Goal: Find contact information: Find contact information

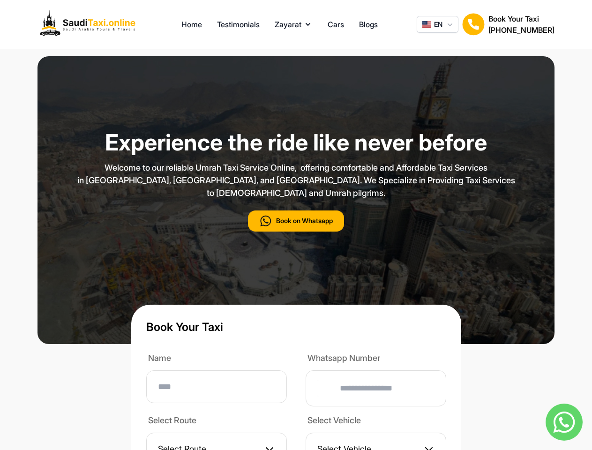
type input "**"
click at [296, 199] on p "Welcome to our reliable Umrah Taxi Service Online, offering comfortable and Aff…" at bounding box center [296, 180] width 469 height 38
click at [293, 24] on button "Zayarat" at bounding box center [294, 24] width 38 height 11
click at [437, 24] on span "EN" at bounding box center [438, 24] width 8 height 9
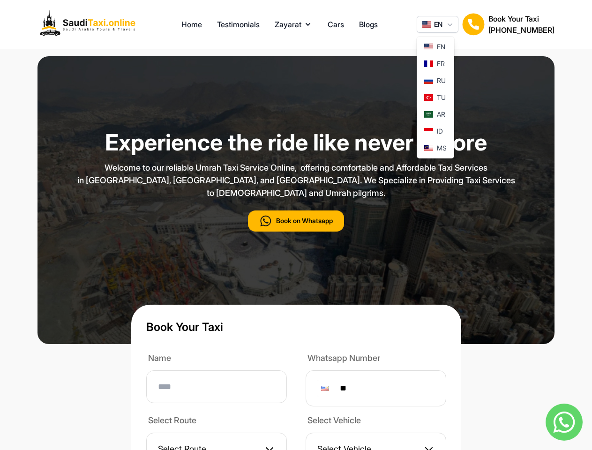
click at [473, 24] on img at bounding box center [473, 24] width 23 height 23
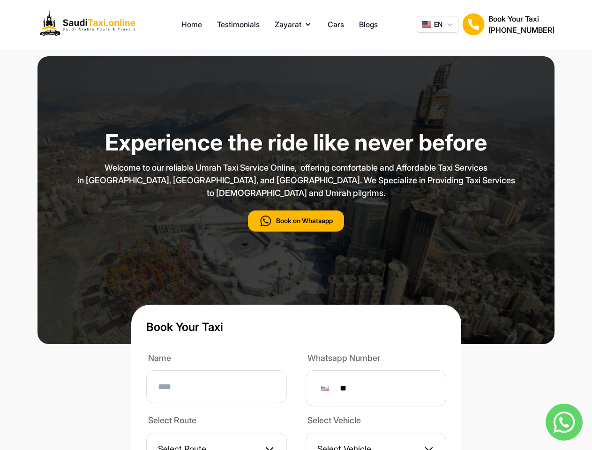
click at [521, 24] on h2 "[PHONE_NUMBER]" at bounding box center [521, 29] width 66 height 11
click at [296, 232] on button "Book on Whatsapp" at bounding box center [296, 220] width 96 height 21
click at [564, 422] on img at bounding box center [564, 422] width 37 height 37
click at [329, 391] on div at bounding box center [325, 388] width 8 height 5
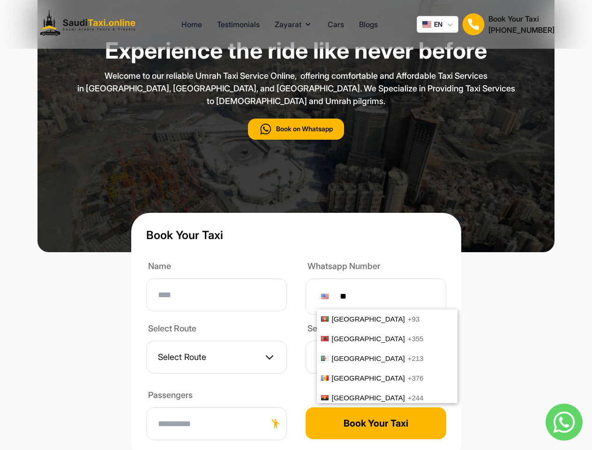
scroll to position [3896, 0]
